Goal: Obtain resource: Download file/media

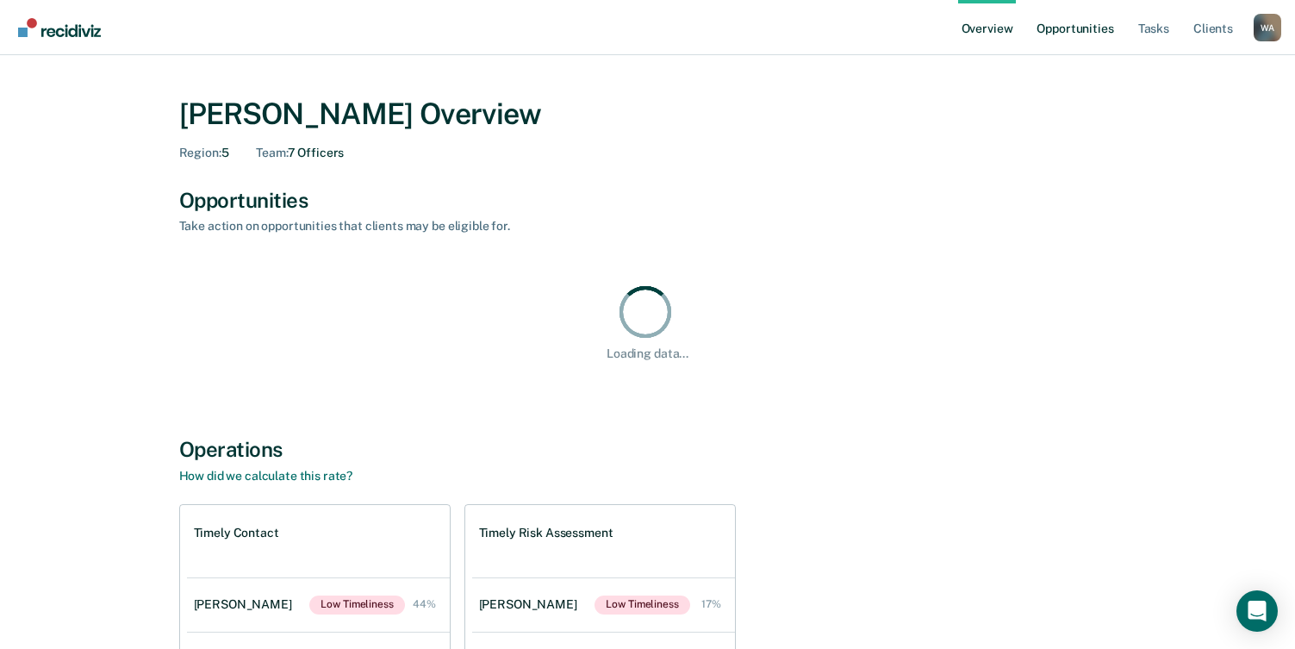
click at [1095, 26] on link "Opportunities" at bounding box center [1075, 27] width 84 height 55
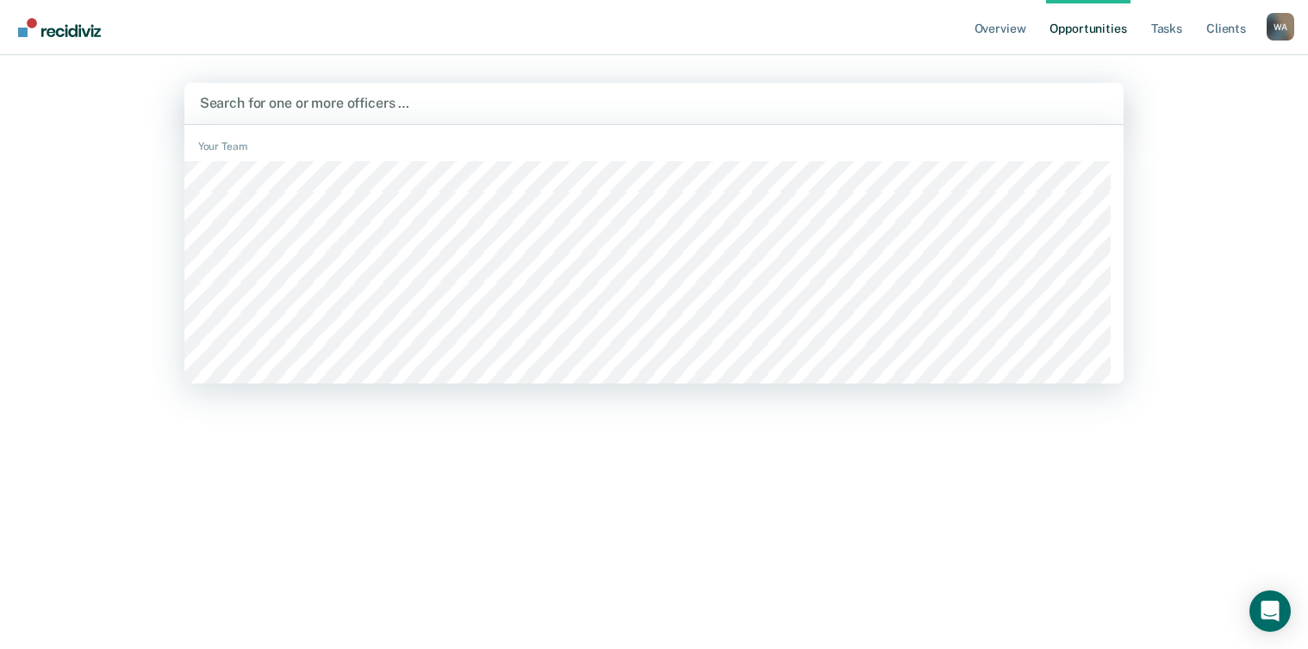
click at [377, 99] on div at bounding box center [654, 103] width 909 height 20
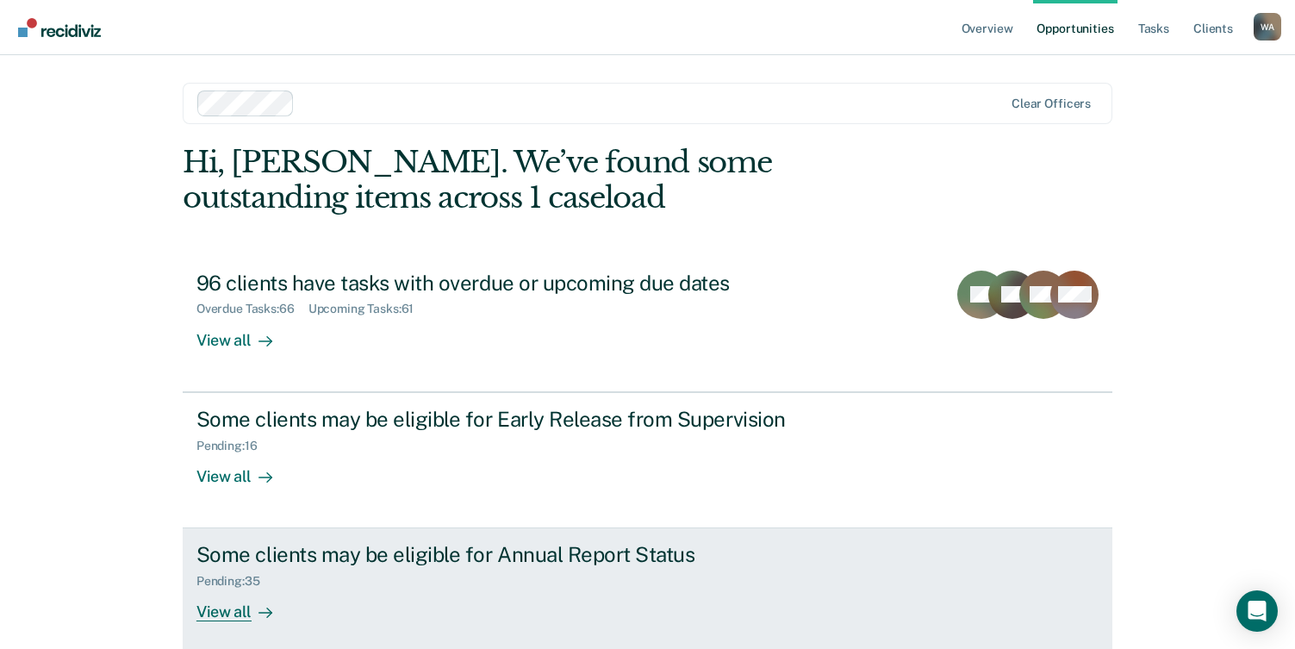
click at [273, 576] on div "Pending : 35" at bounding box center [499, 578] width 605 height 22
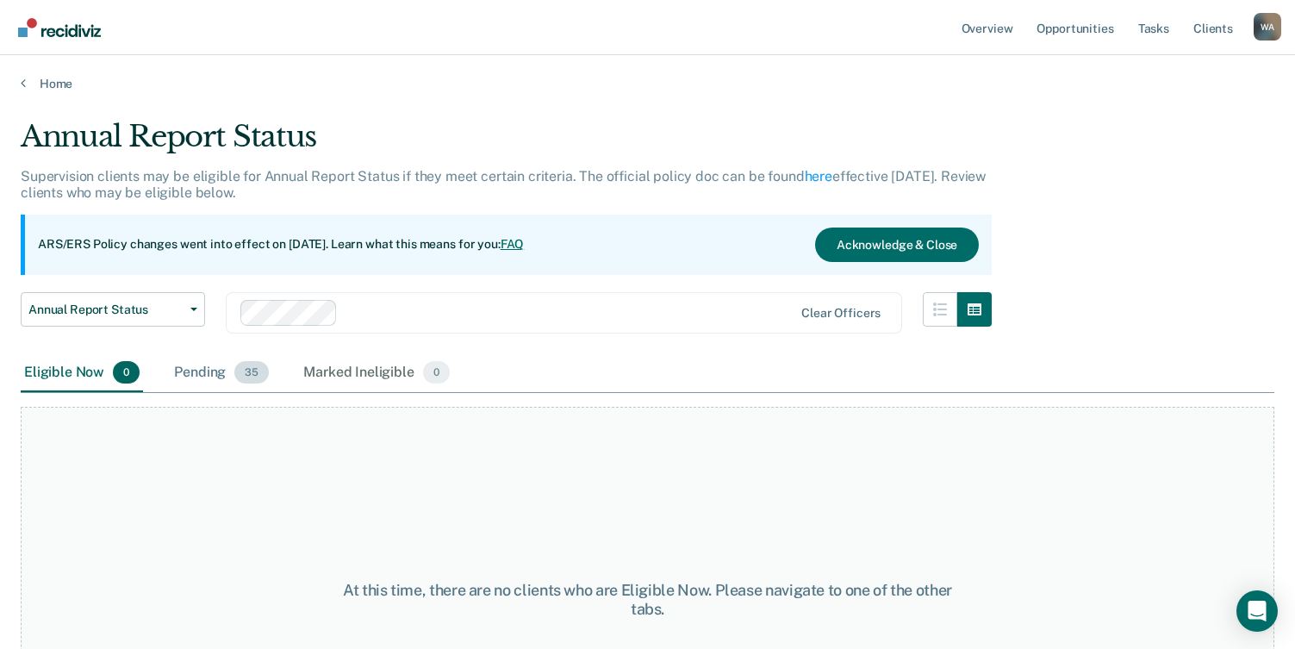
click at [203, 371] on div "Pending 35" at bounding box center [222, 373] width 102 height 38
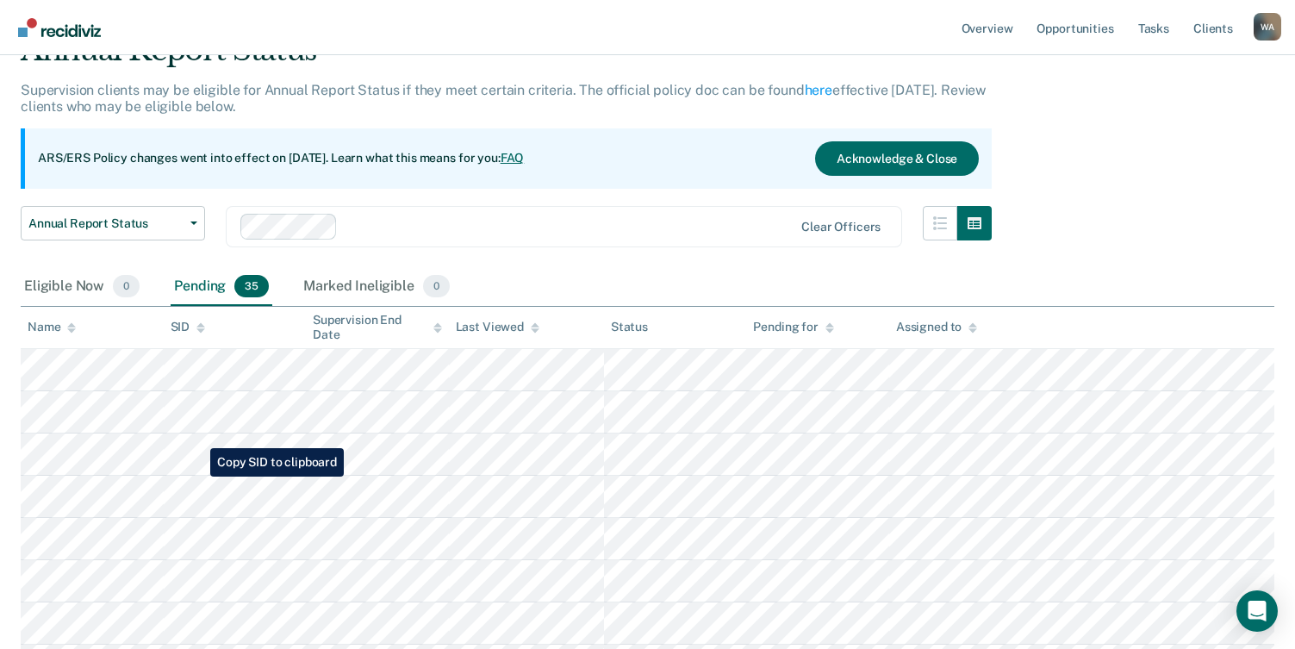
scroll to position [172, 0]
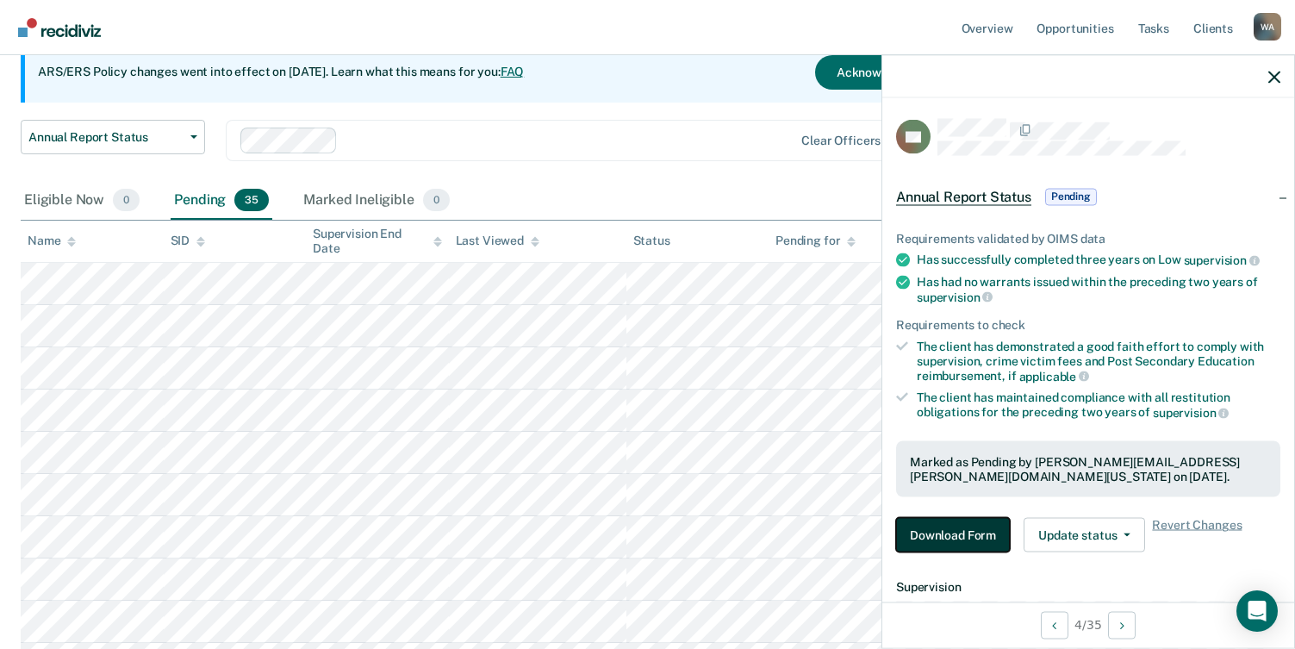
click at [959, 531] on button "Download Form" at bounding box center [953, 535] width 114 height 34
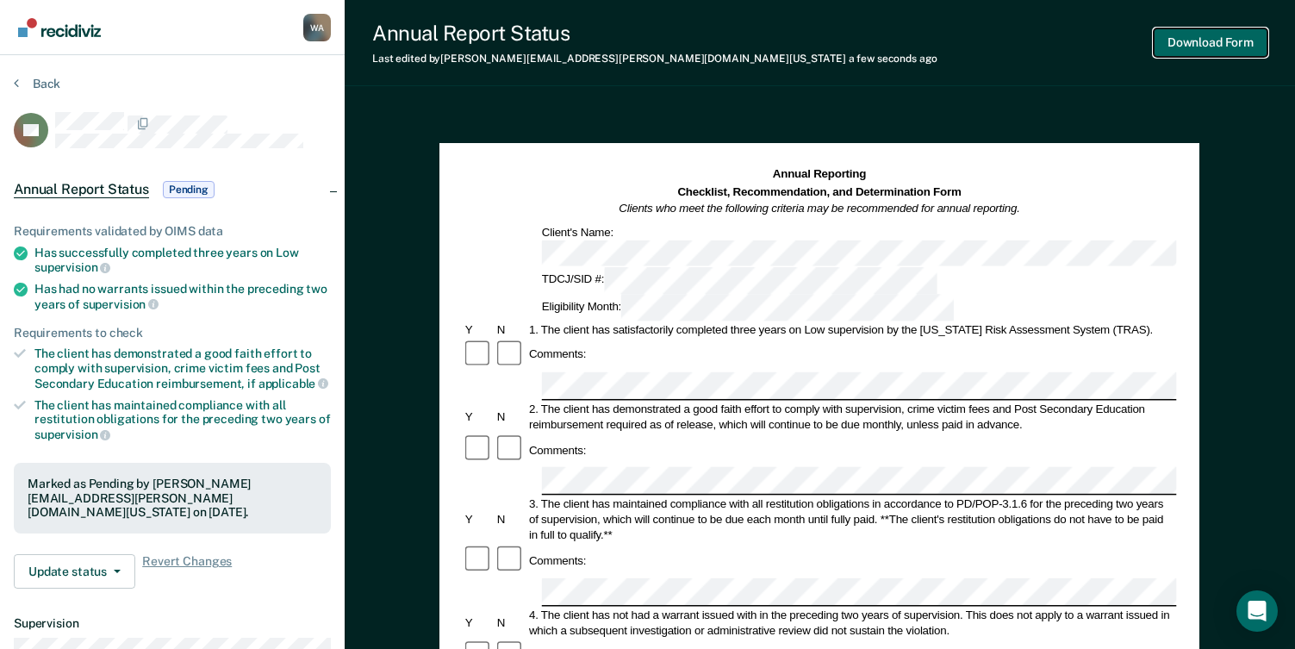
click at [1193, 44] on button "Download Form" at bounding box center [1211, 42] width 114 height 28
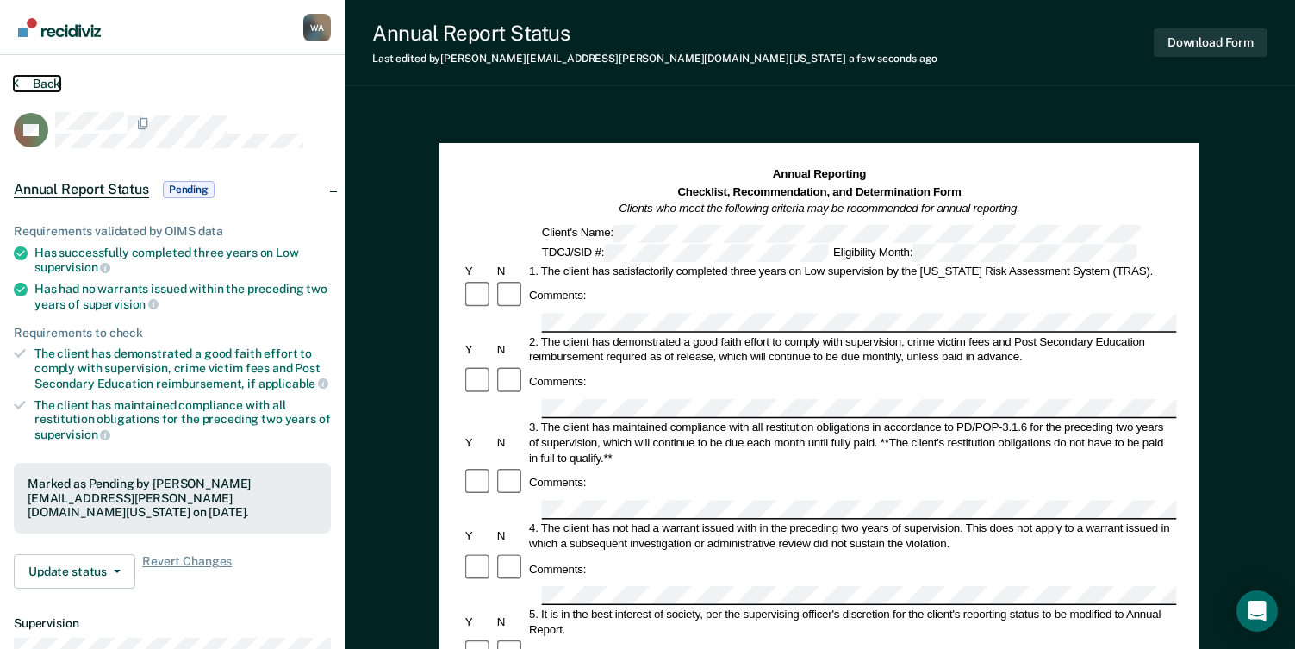
click at [20, 79] on button "Back" at bounding box center [37, 84] width 47 height 16
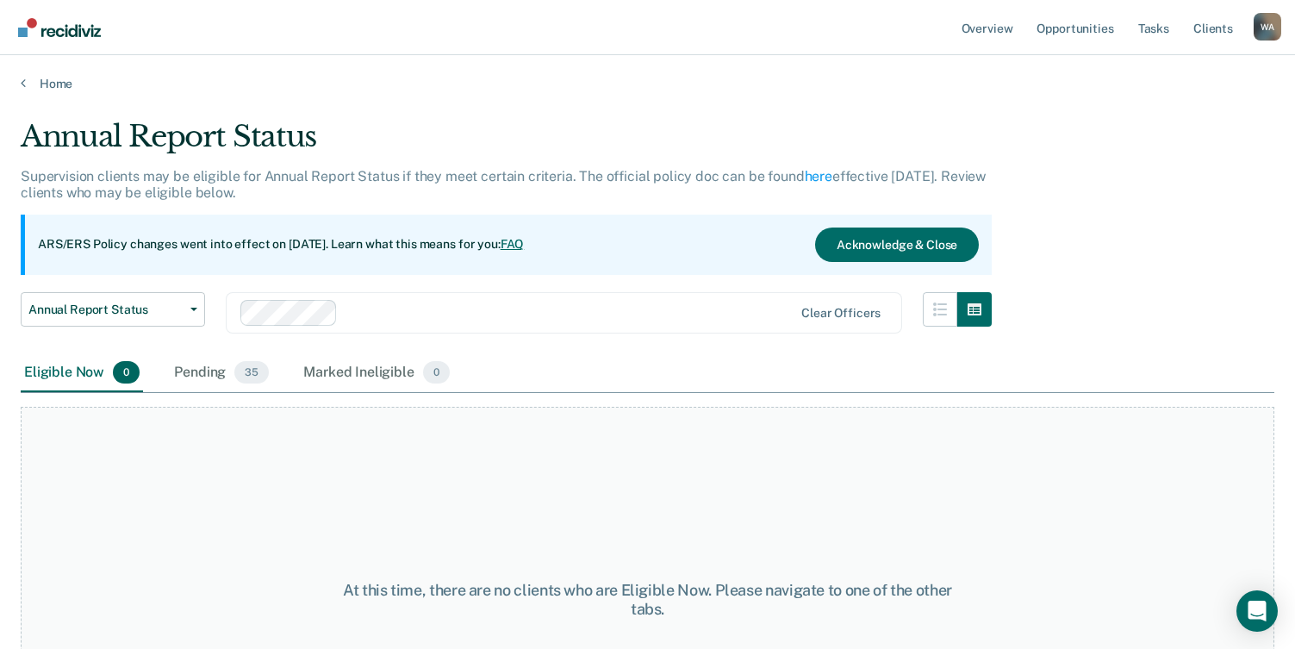
scroll to position [145, 0]
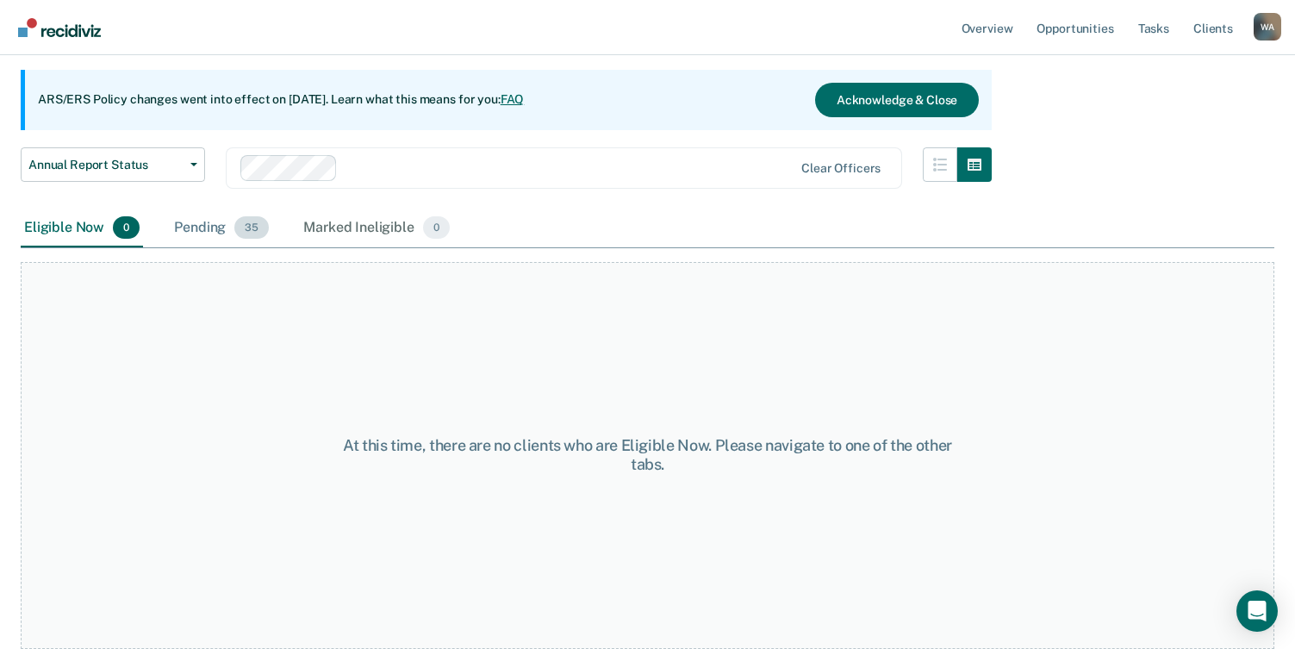
click at [206, 230] on div "Pending 35" at bounding box center [222, 228] width 102 height 38
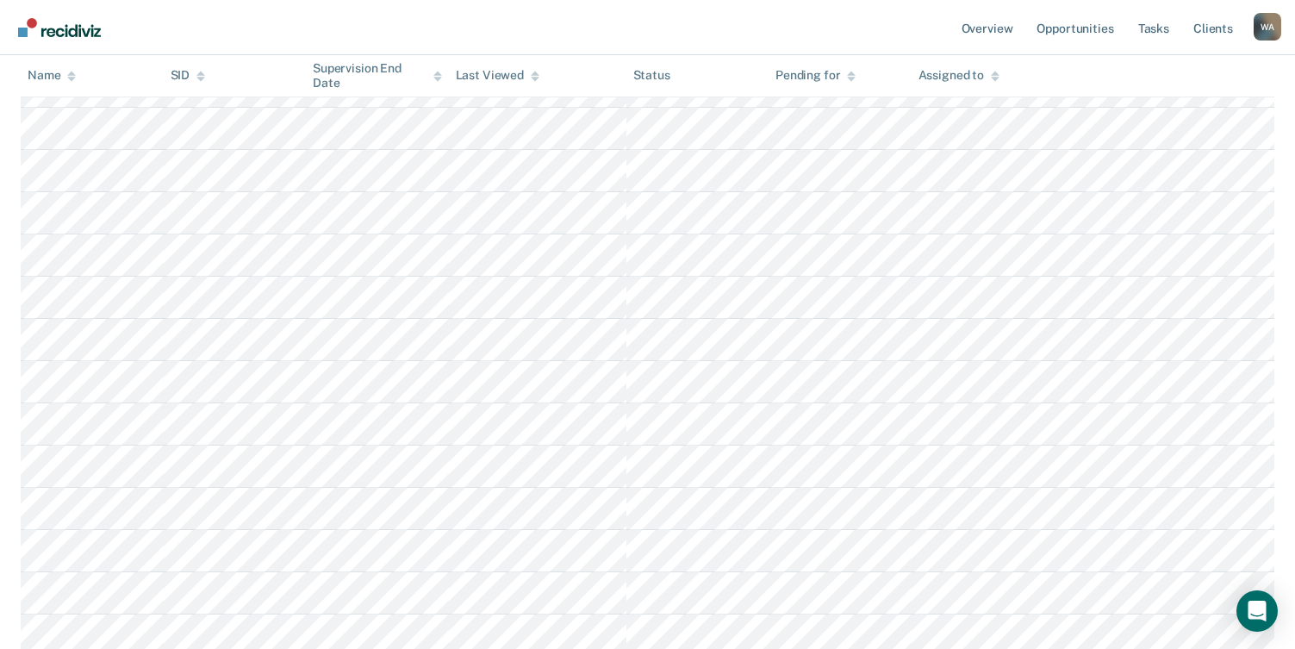
scroll to position [920, 0]
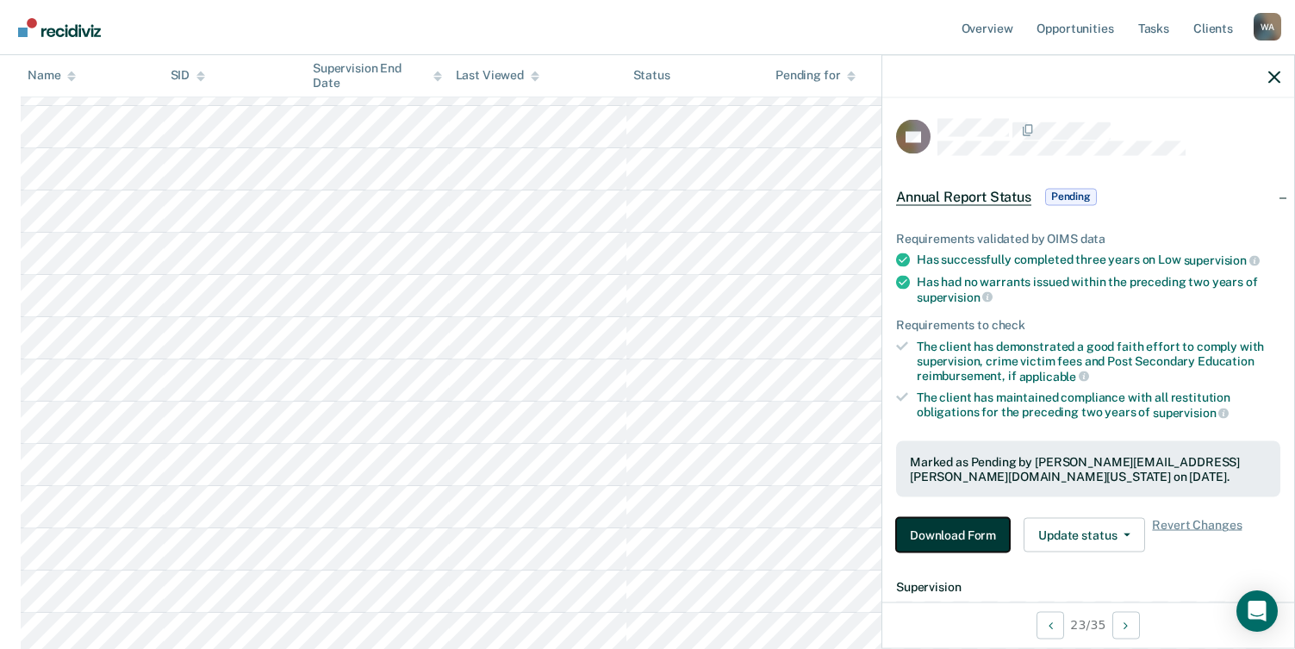
click at [959, 539] on button "Download Form" at bounding box center [953, 535] width 114 height 34
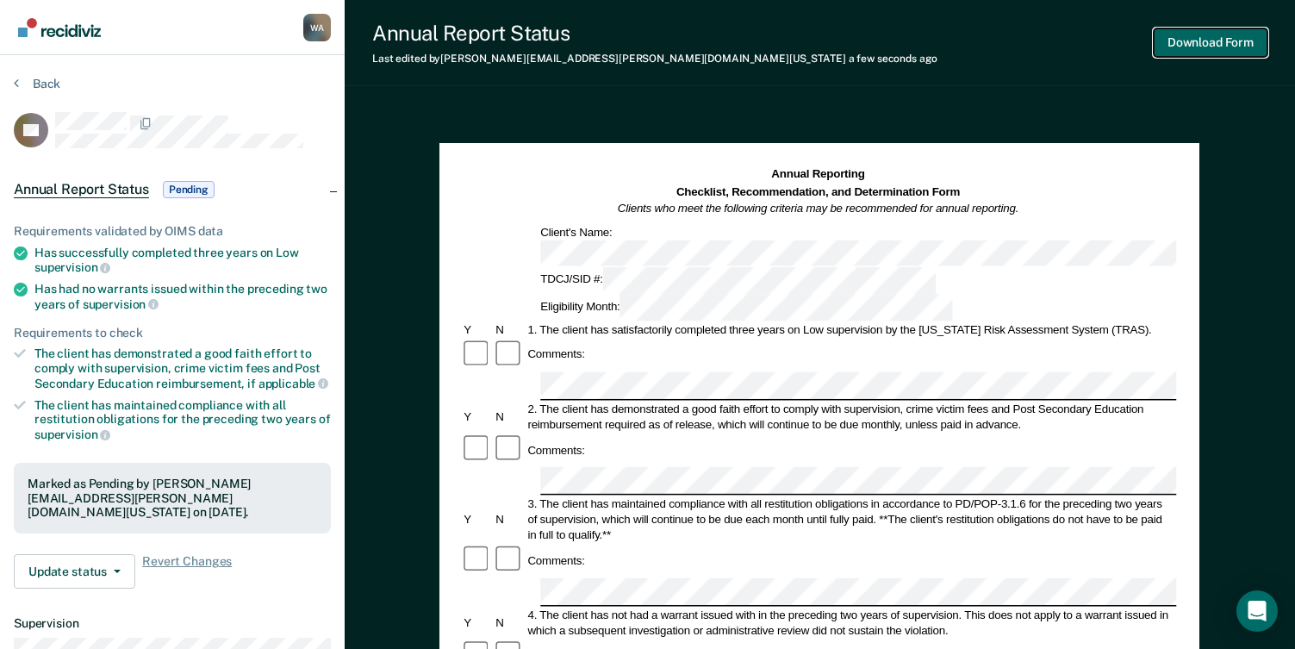
click at [1201, 39] on button "Download Form" at bounding box center [1211, 42] width 114 height 28
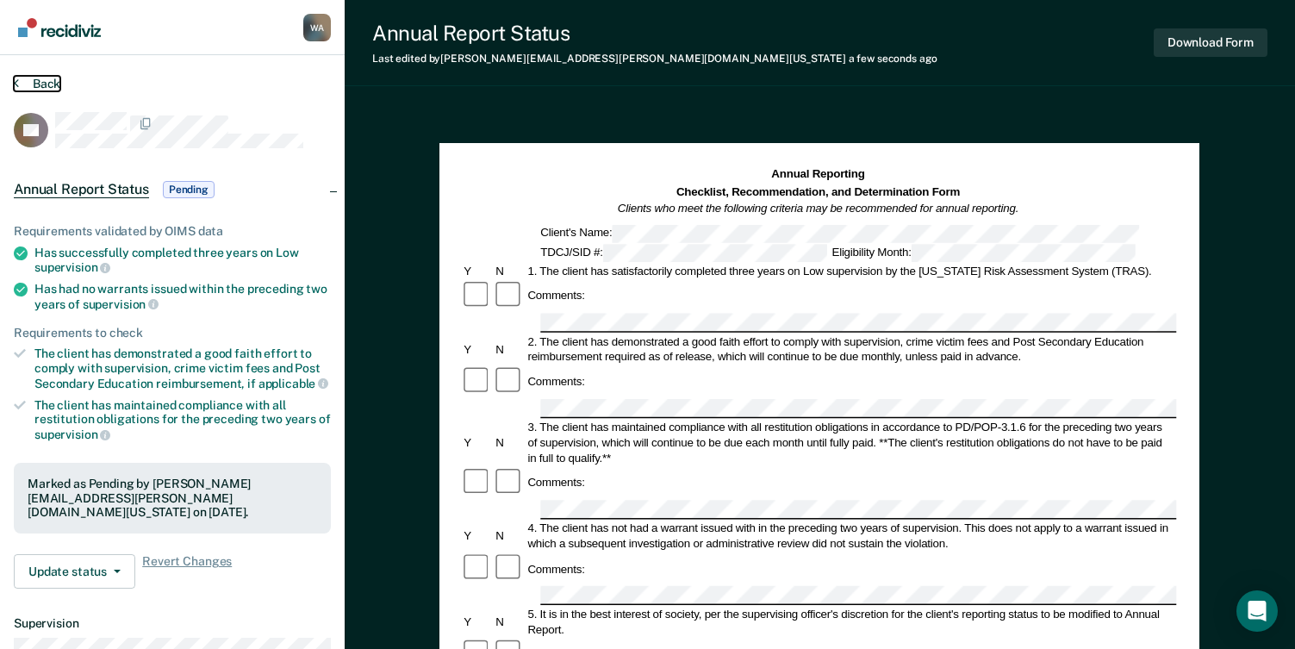
click at [44, 84] on button "Back" at bounding box center [37, 84] width 47 height 16
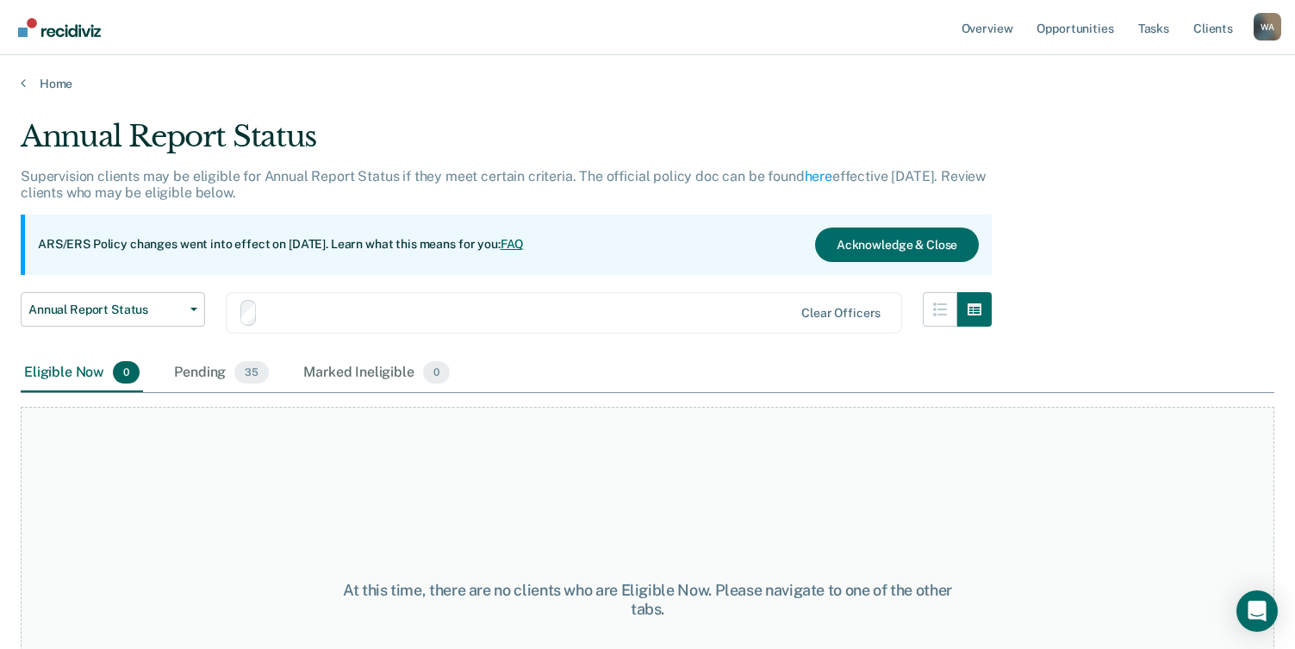
scroll to position [145, 0]
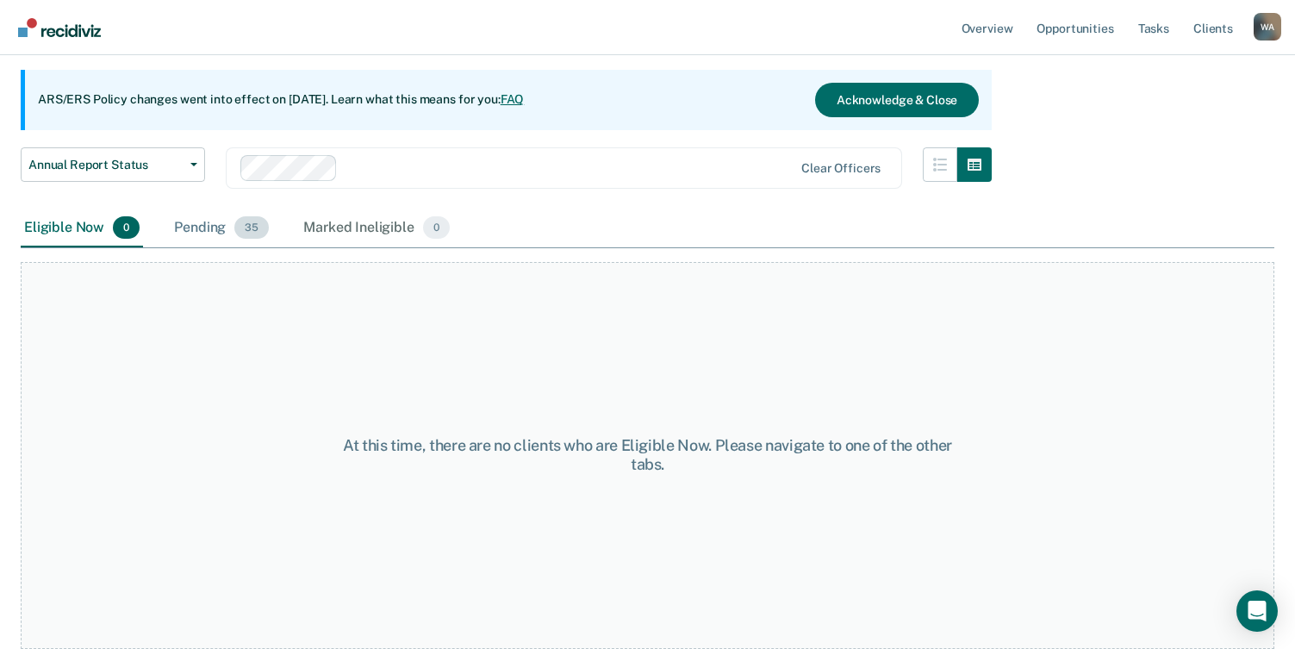
click at [207, 227] on div "Pending 35" at bounding box center [222, 228] width 102 height 38
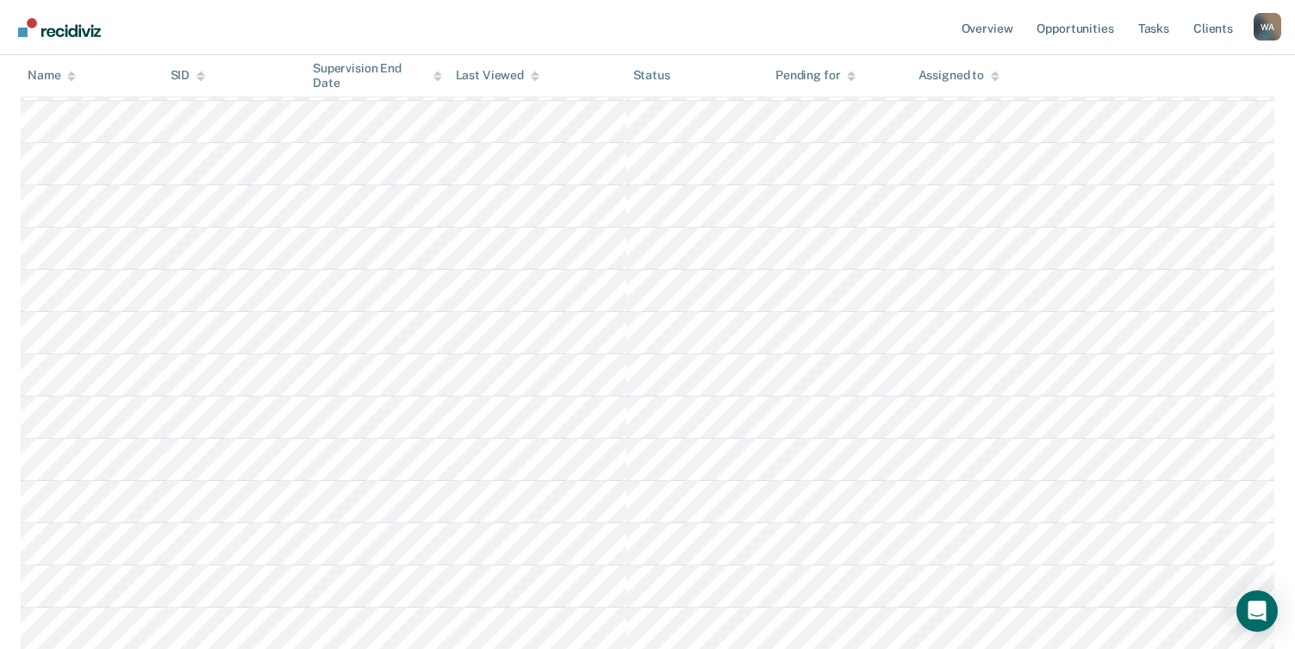
scroll to position [1265, 0]
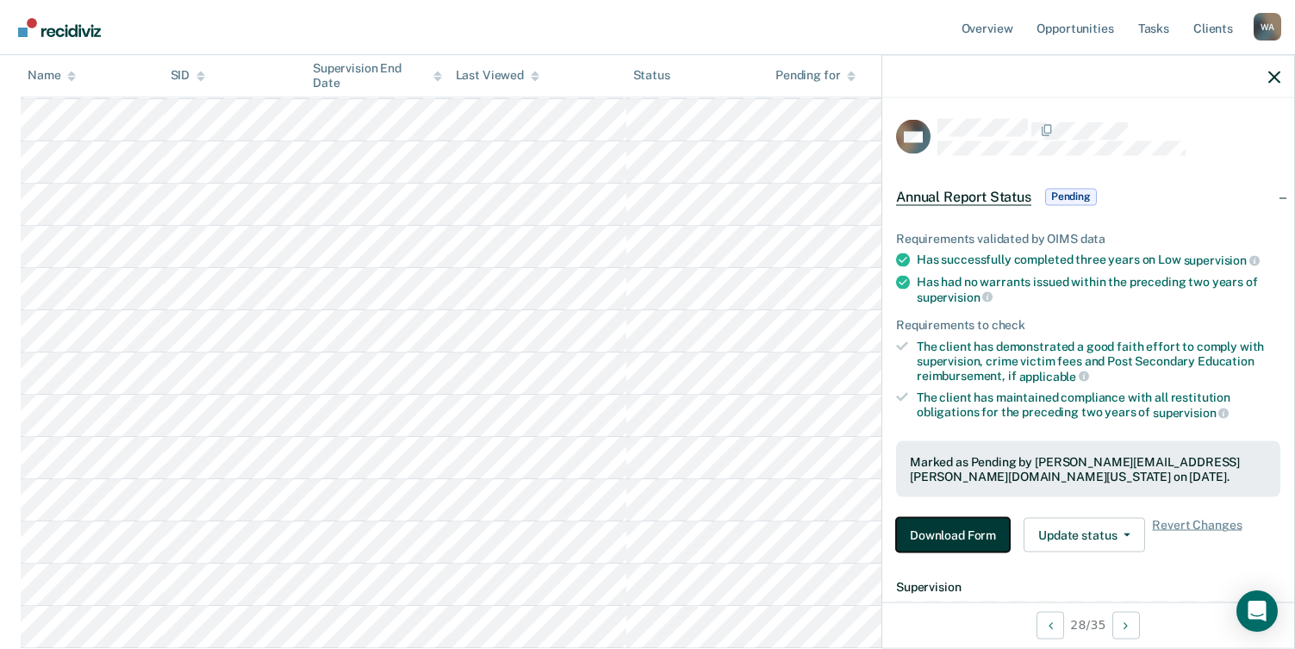
click at [952, 522] on button "Download Form" at bounding box center [953, 535] width 114 height 34
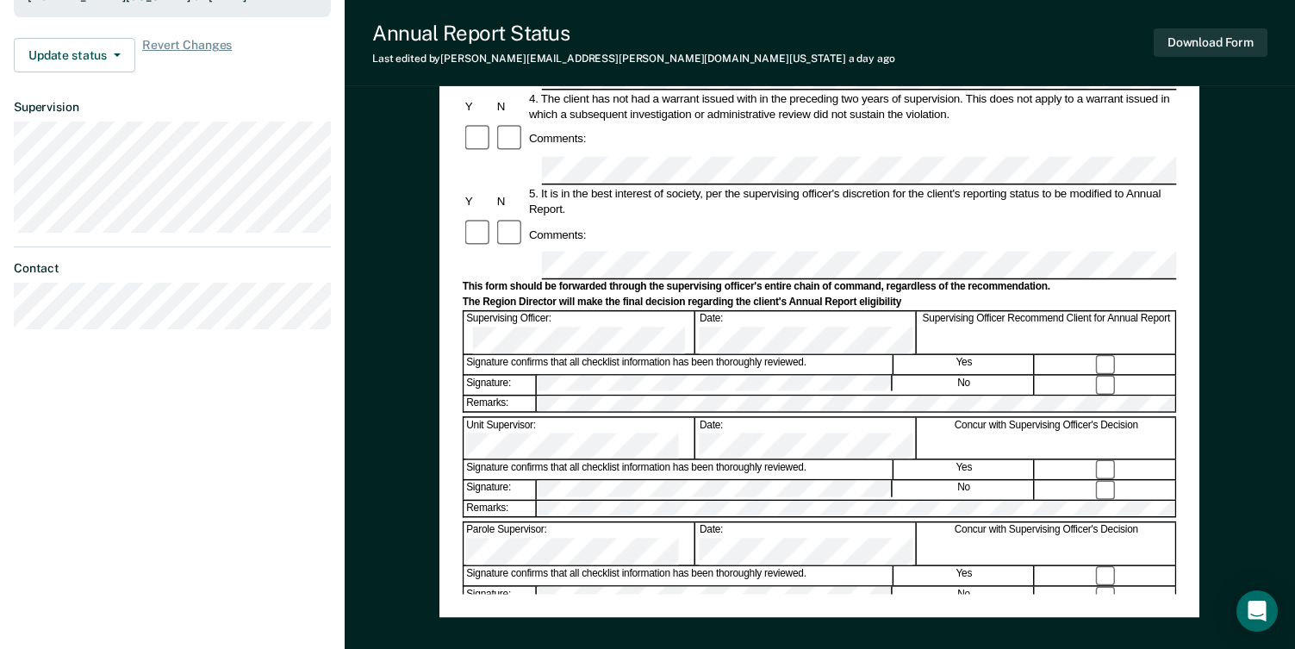
scroll to position [517, 0]
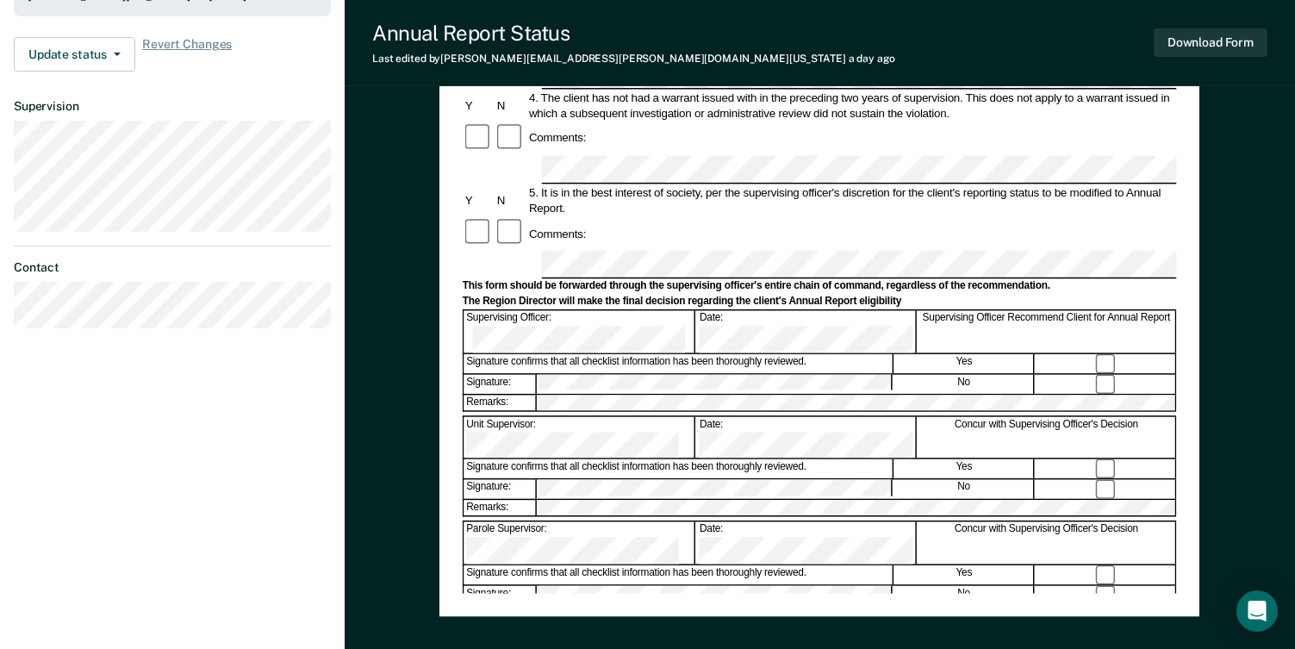
click at [719, 311] on div "Date:" at bounding box center [806, 332] width 219 height 42
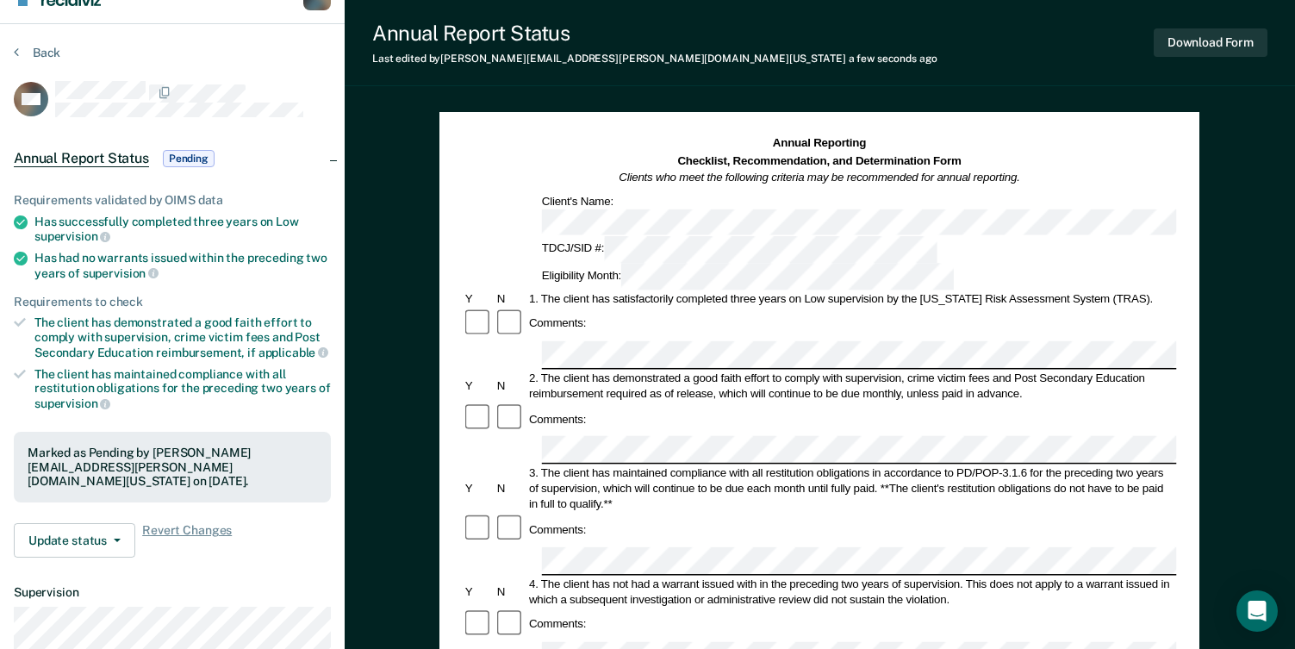
scroll to position [0, 0]
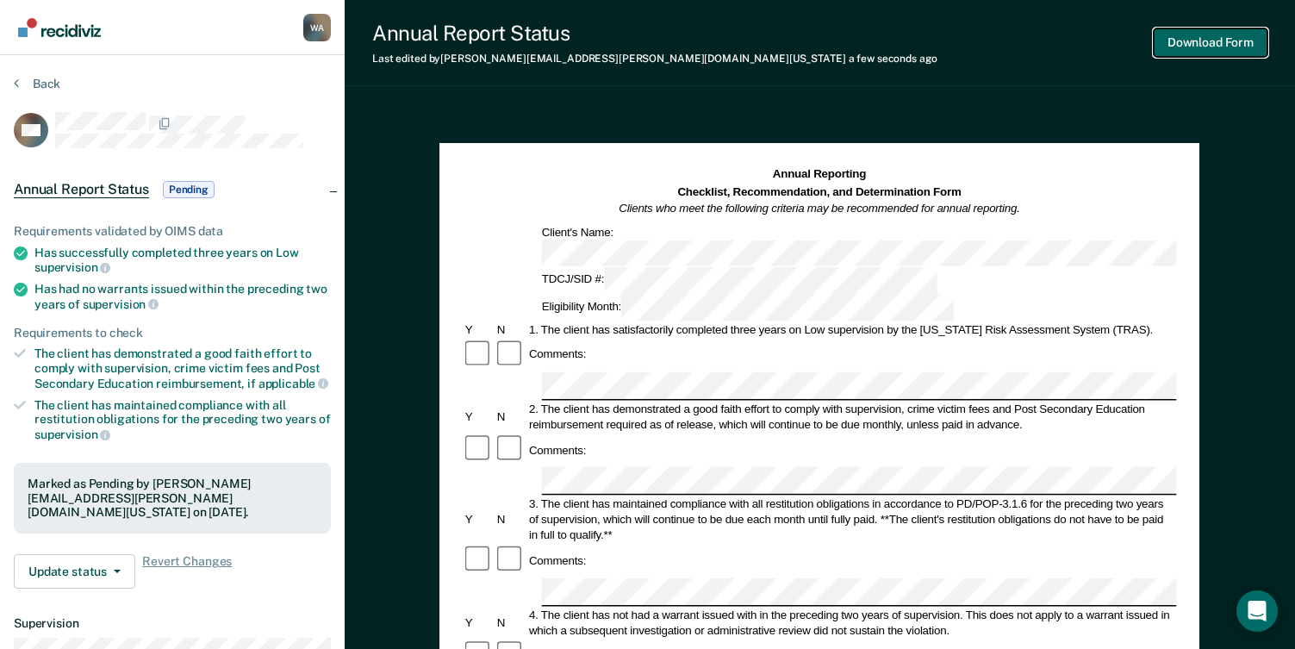
click at [1178, 45] on button "Download Form" at bounding box center [1211, 42] width 114 height 28
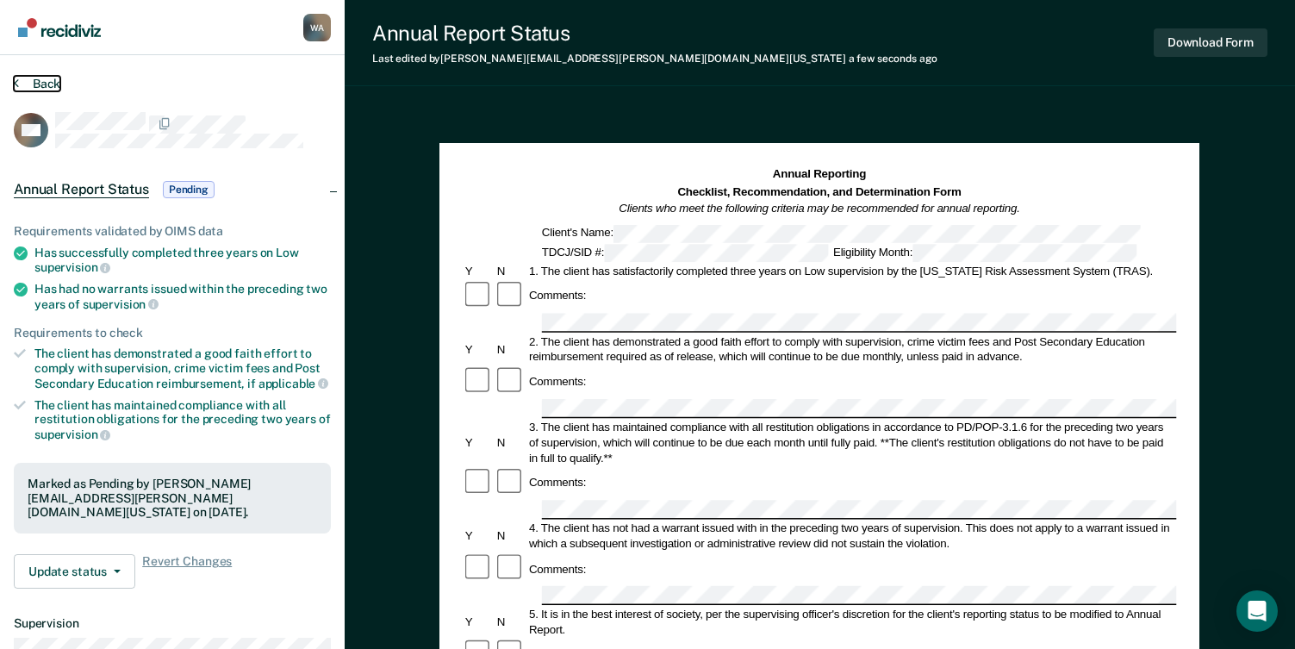
click at [48, 78] on button "Back" at bounding box center [37, 84] width 47 height 16
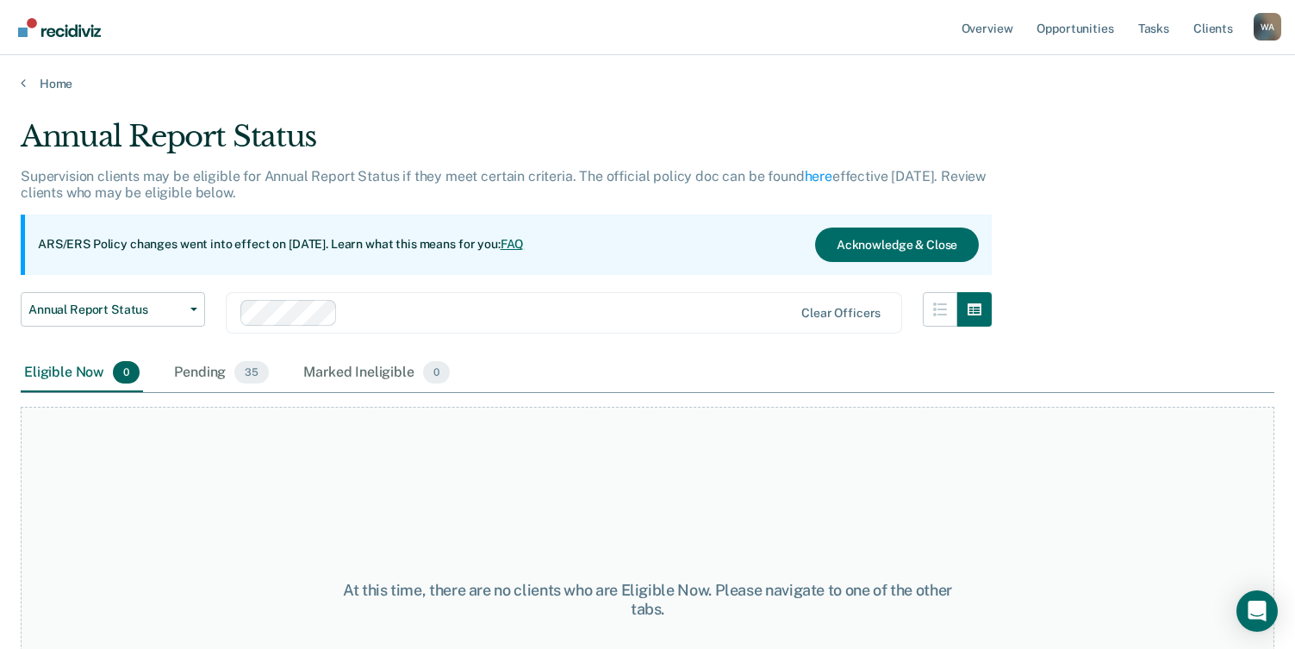
scroll to position [145, 0]
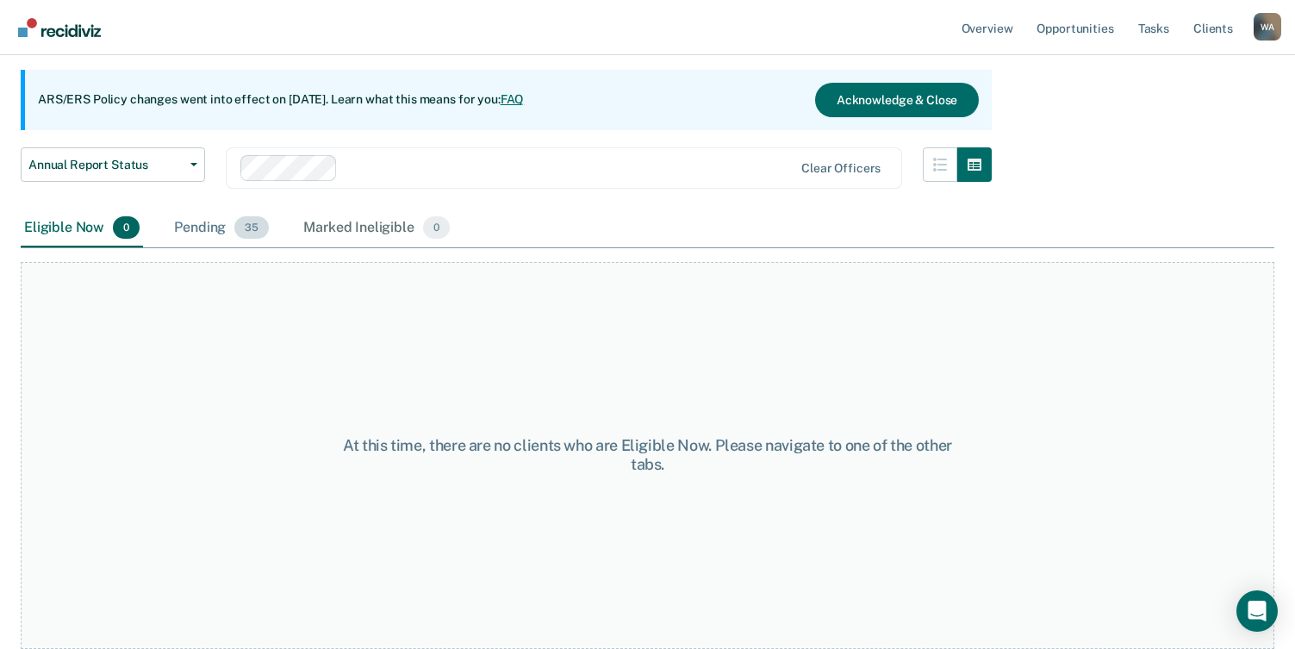
click at [205, 229] on div "Pending 35" at bounding box center [222, 228] width 102 height 38
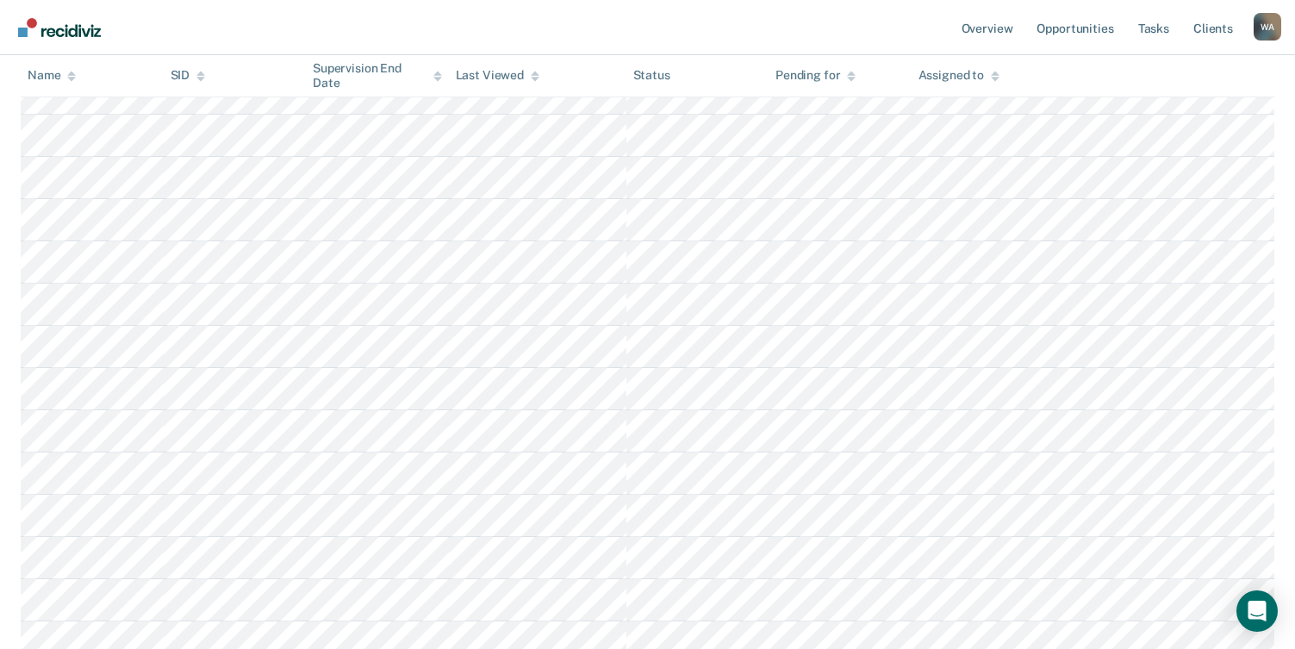
scroll to position [576, 0]
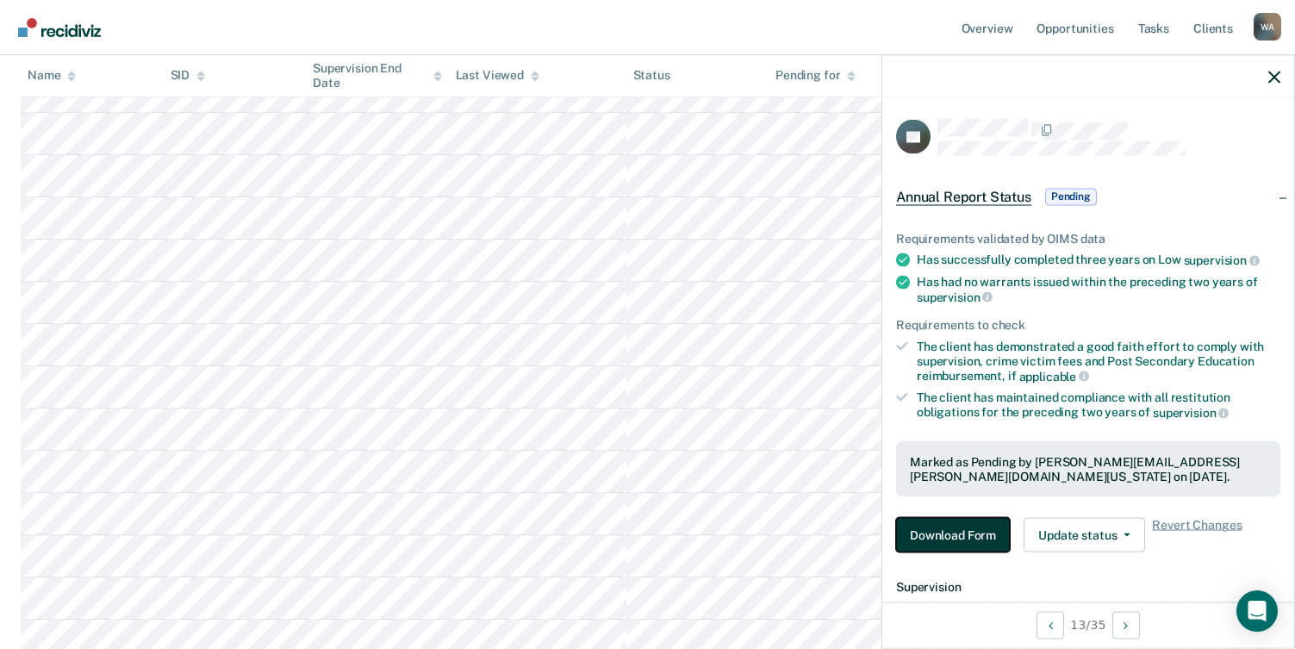
click at [963, 534] on button "Download Form" at bounding box center [953, 535] width 114 height 34
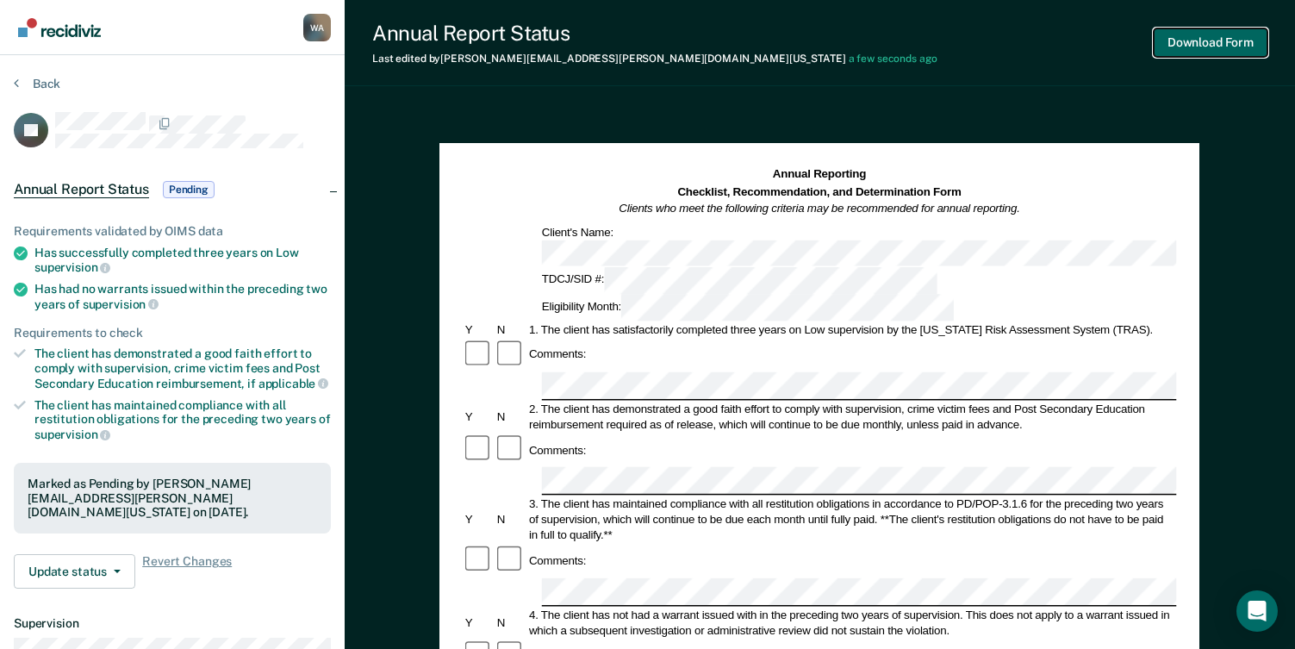
click at [1216, 42] on button "Download Form" at bounding box center [1211, 42] width 114 height 28
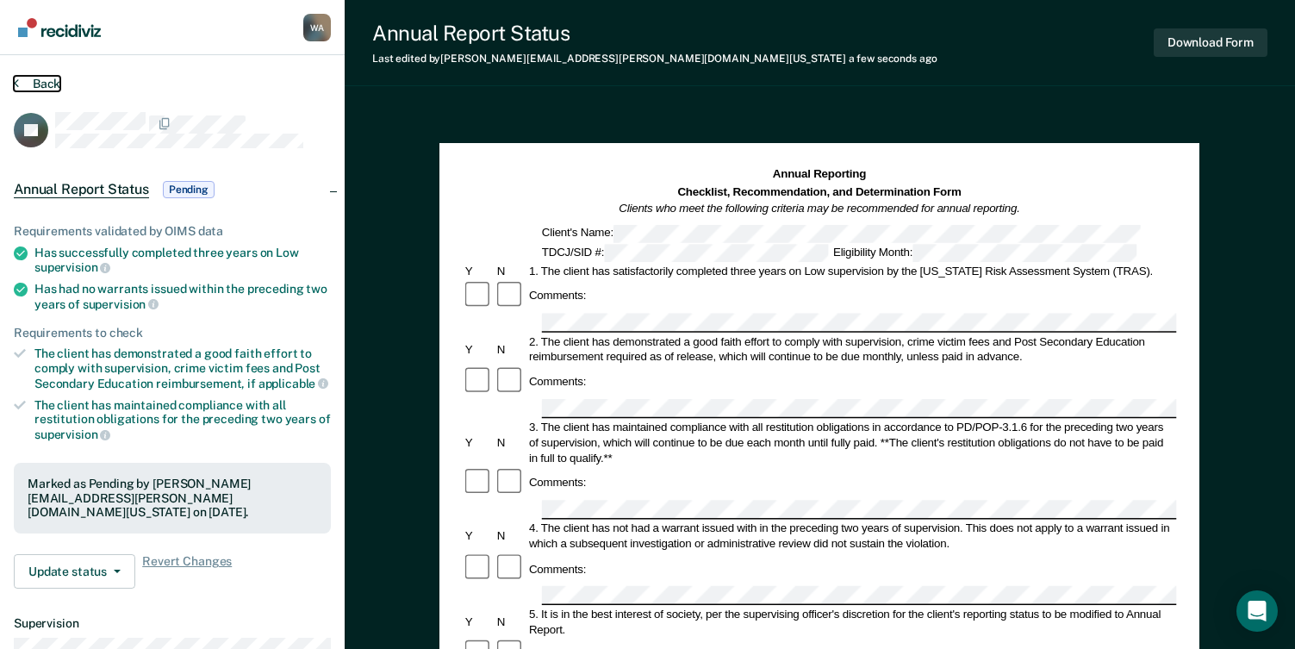
click at [29, 80] on button "Back" at bounding box center [37, 84] width 47 height 16
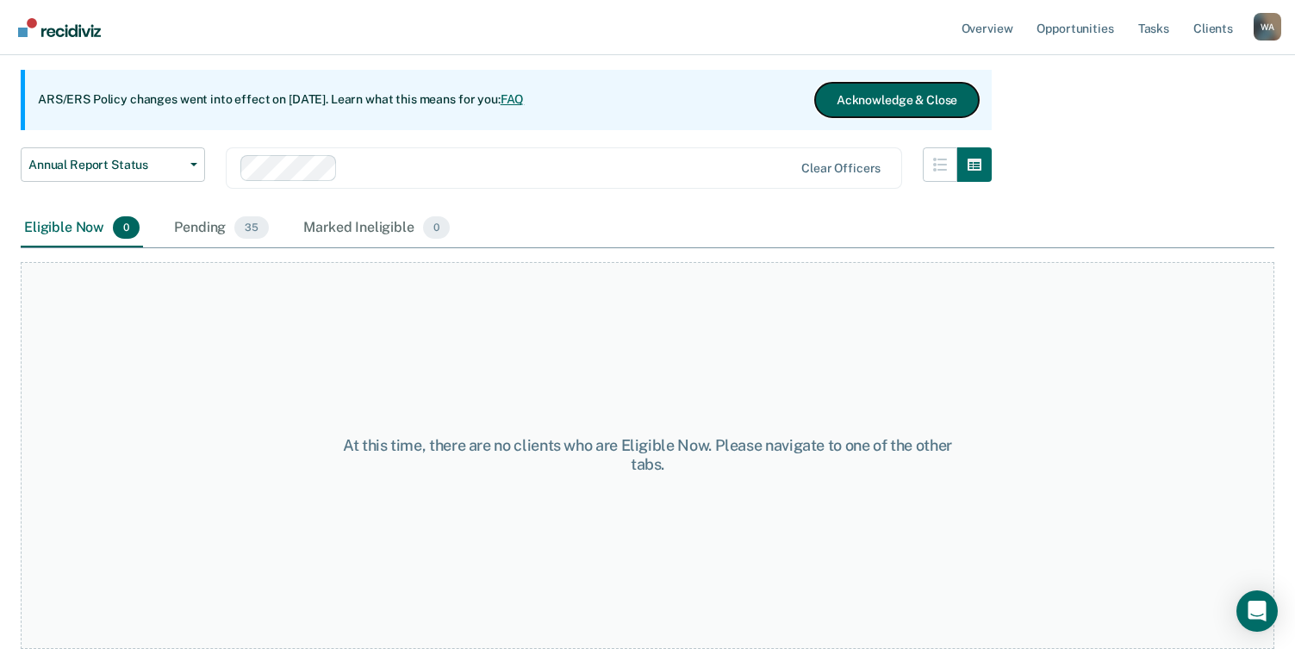
click at [896, 108] on button "Acknowledge & Close" at bounding box center [897, 100] width 164 height 34
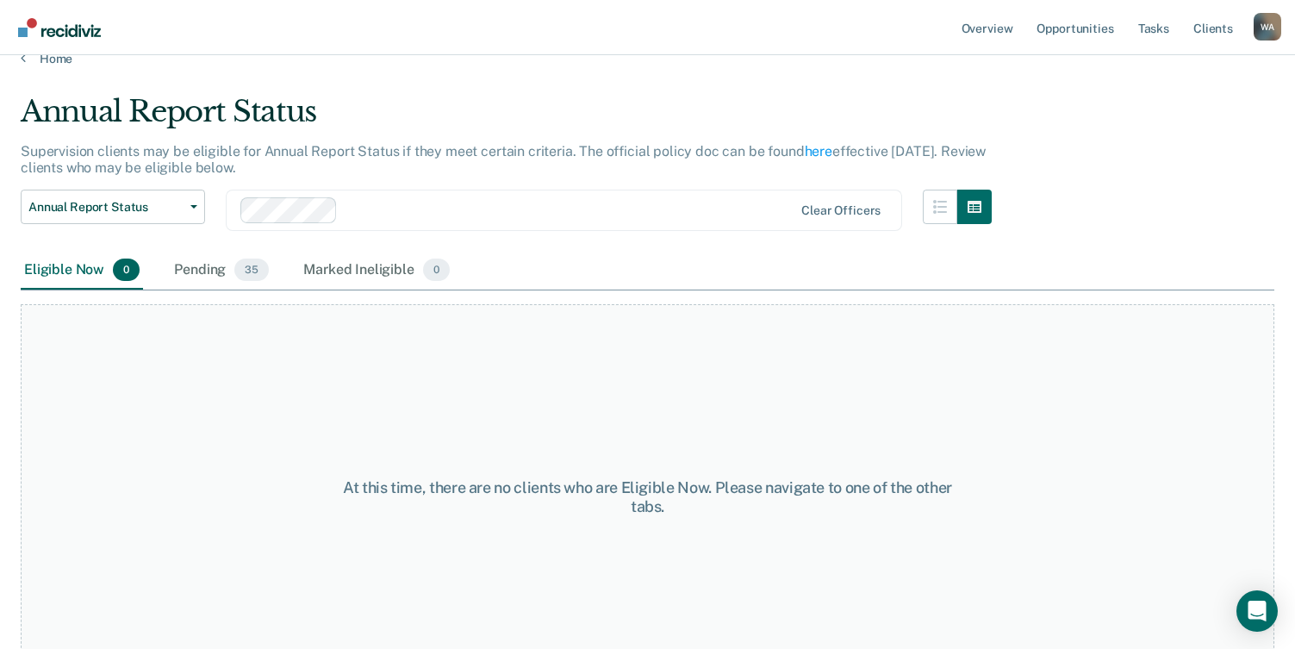
scroll to position [0, 0]
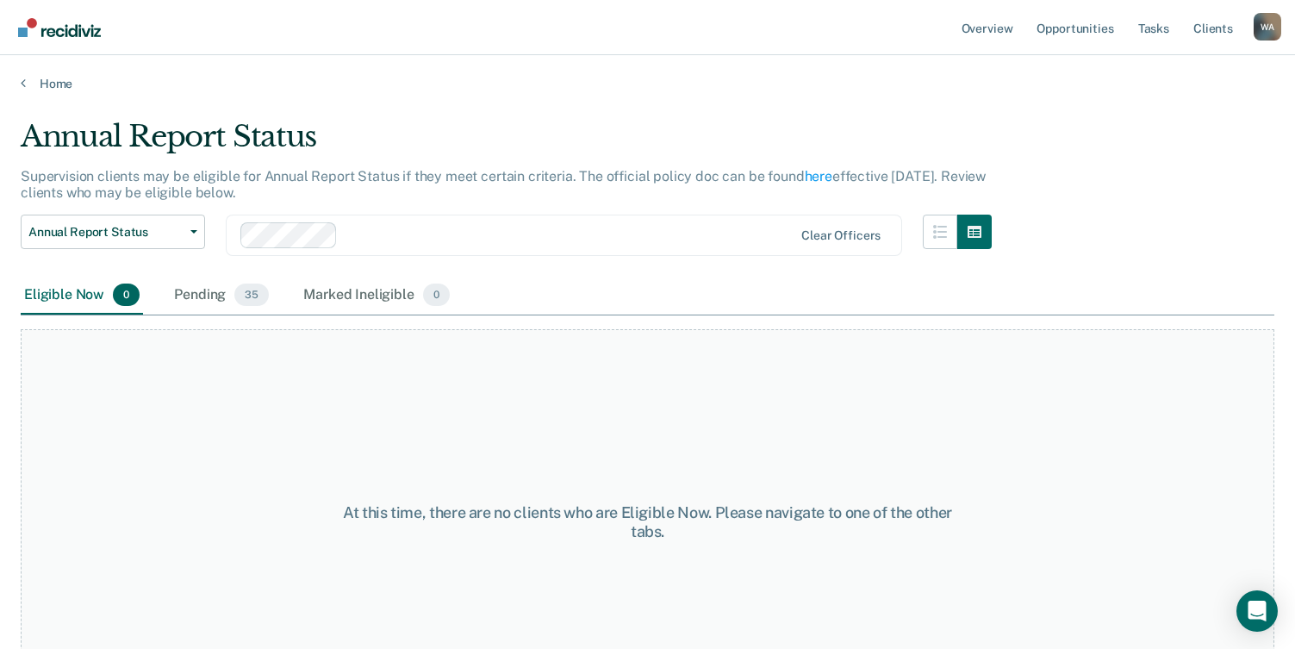
click at [148, 385] on div "At this time, there are no clients who are Eligible Now. Please navigate to one…" at bounding box center [648, 522] width 1254 height 387
click at [120, 604] on div "At this time, there are no clients who are Eligible Now. Please navigate to one…" at bounding box center [648, 522] width 1254 height 387
click at [1264, 29] on div "W A" at bounding box center [1268, 27] width 28 height 28
click at [1146, 110] on link "Log Out" at bounding box center [1198, 113] width 139 height 15
